Goal: Find contact information

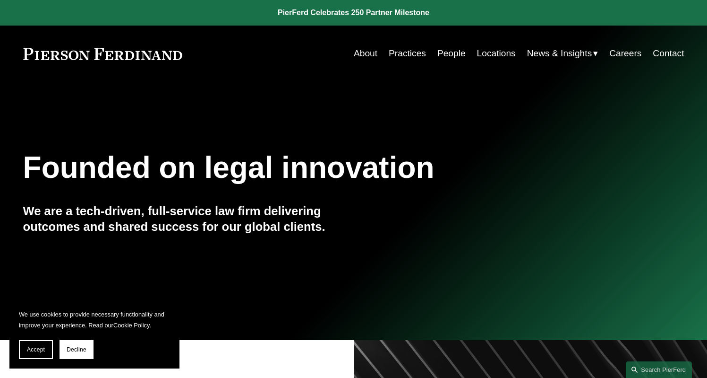
click at [451, 55] on link "People" at bounding box center [452, 53] width 28 height 18
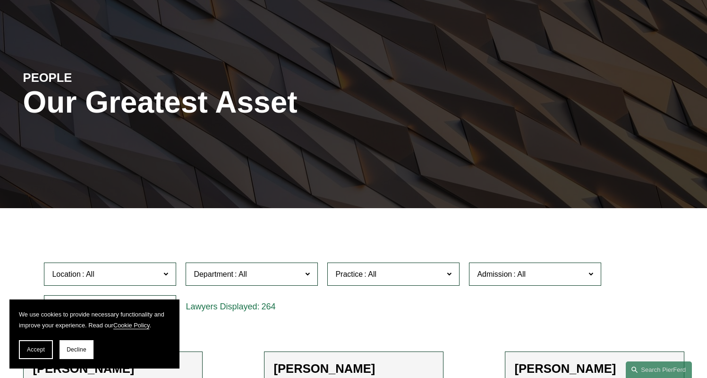
scroll to position [103, 0]
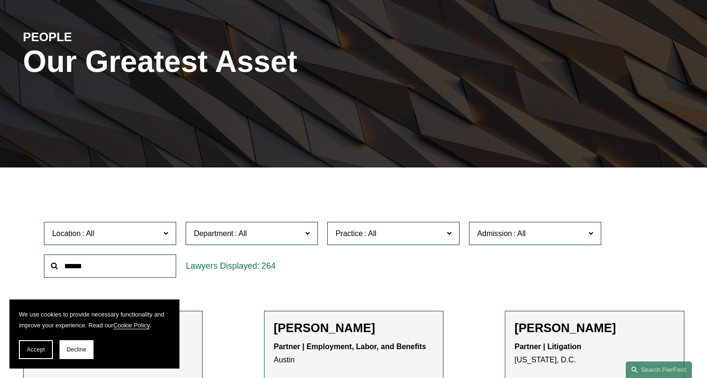
click at [451, 232] on span at bounding box center [449, 233] width 5 height 12
click at [310, 235] on span at bounding box center [307, 233] width 5 height 12
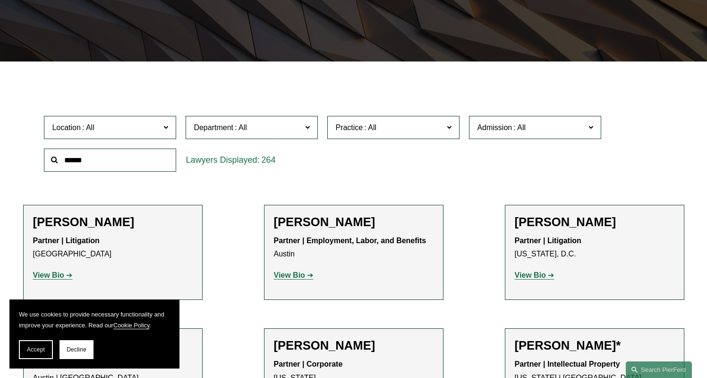
scroll to position [208, 0]
click at [0, 0] on link "Corporate" at bounding box center [0, 0] width 0 height 0
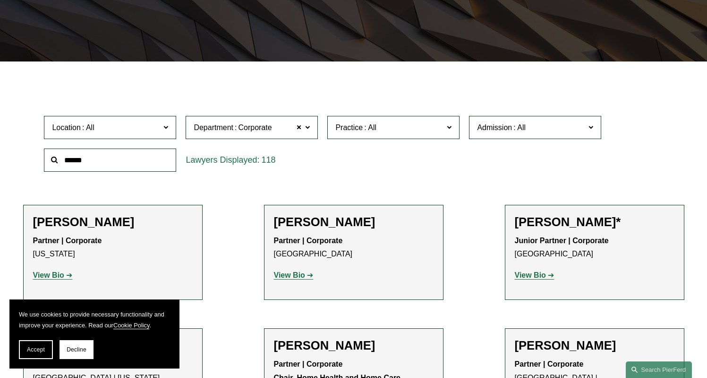
click at [451, 121] on label "Practice" at bounding box center [394, 127] width 132 height 23
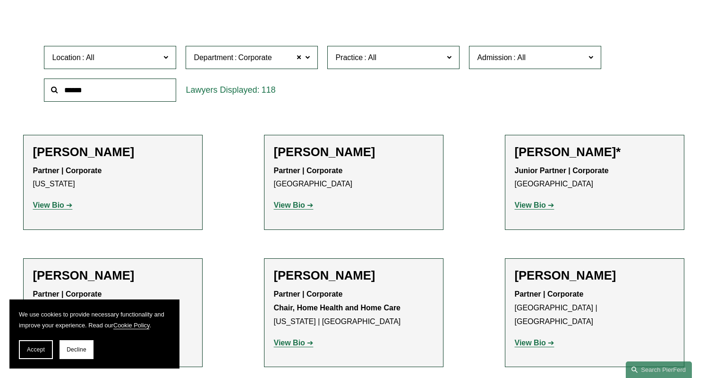
scroll to position [276, 0]
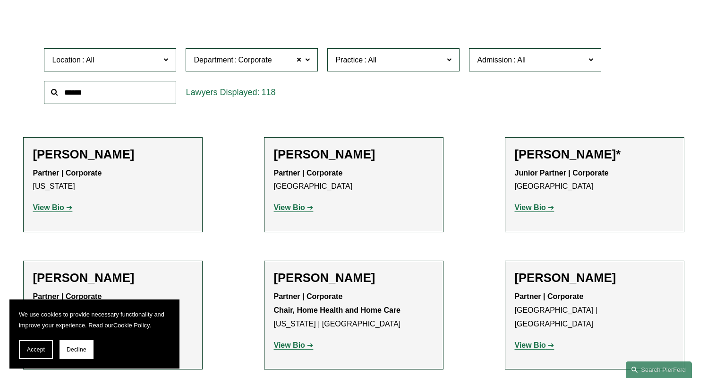
click at [594, 58] on label "Admission" at bounding box center [535, 59] width 132 height 23
click at [0, 0] on link "[US_STATE]" at bounding box center [0, 0] width 0 height 0
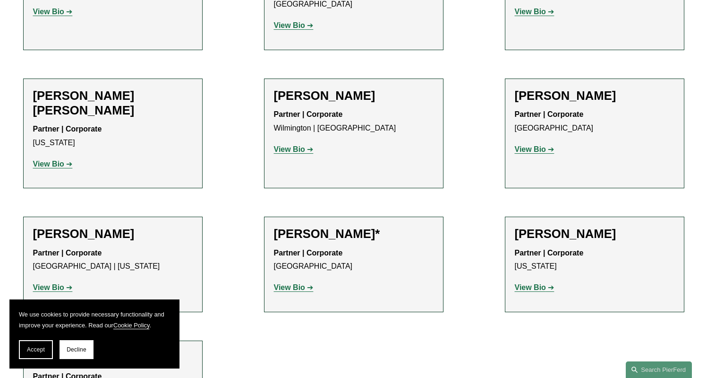
scroll to position [474, 0]
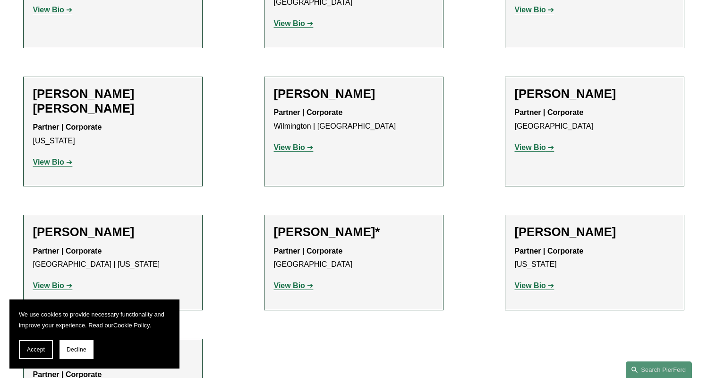
click at [57, 281] on strong "View Bio" at bounding box center [48, 285] width 31 height 8
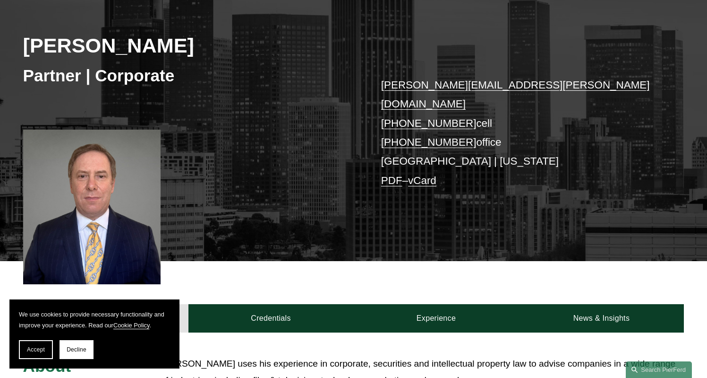
scroll to position [120, 0]
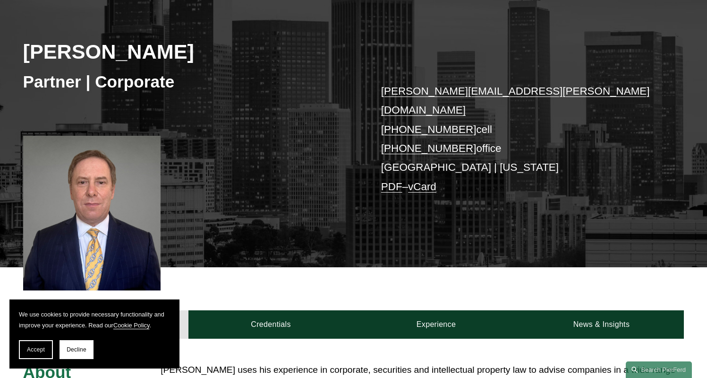
click at [457, 93] on link "steven.papkin@pierferd.com" at bounding box center [515, 100] width 269 height 31
